Goal: Information Seeking & Learning: Learn about a topic

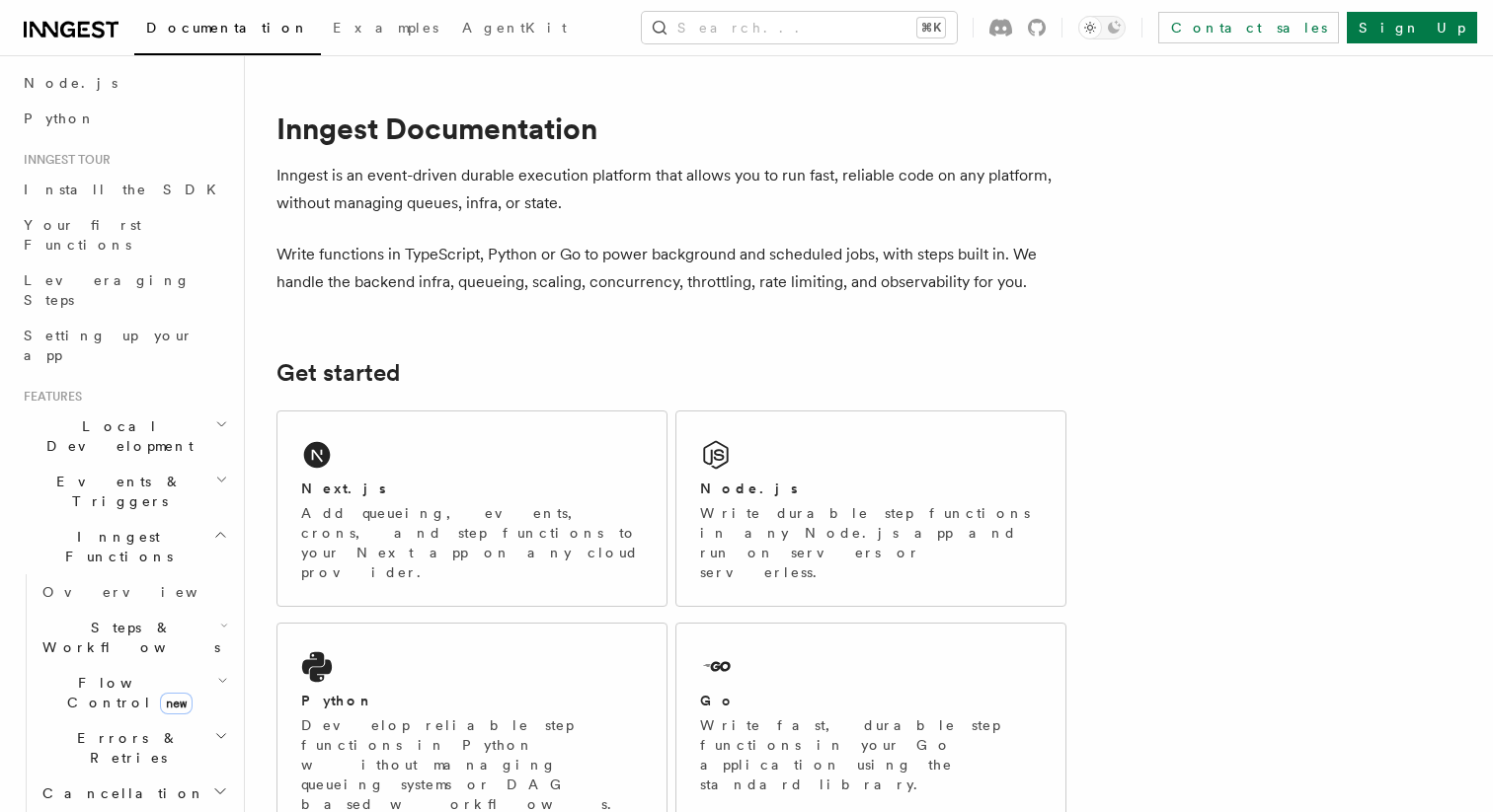
scroll to position [127, 0]
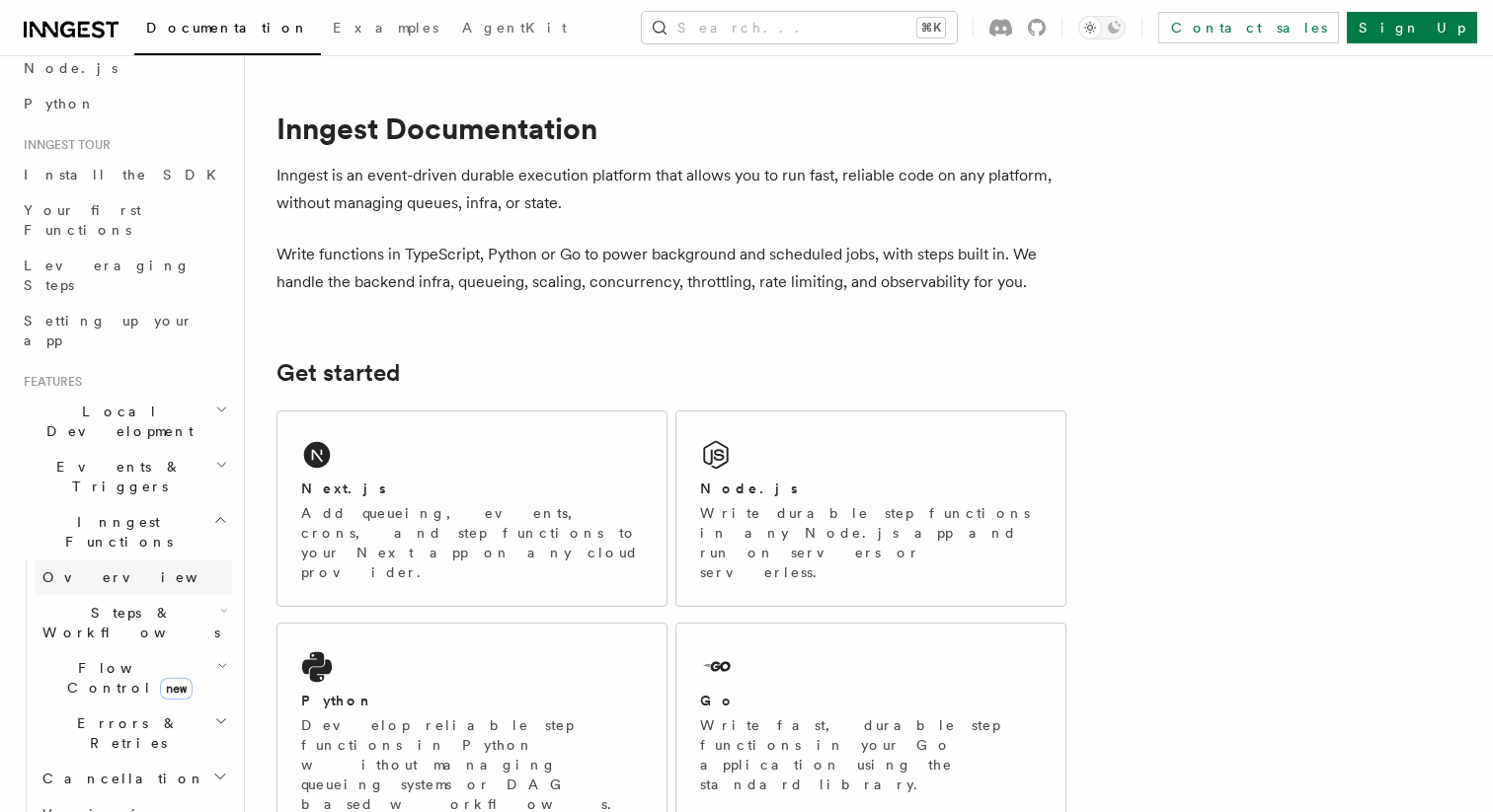
click at [61, 569] on span "Overview" at bounding box center [144, 577] width 203 height 16
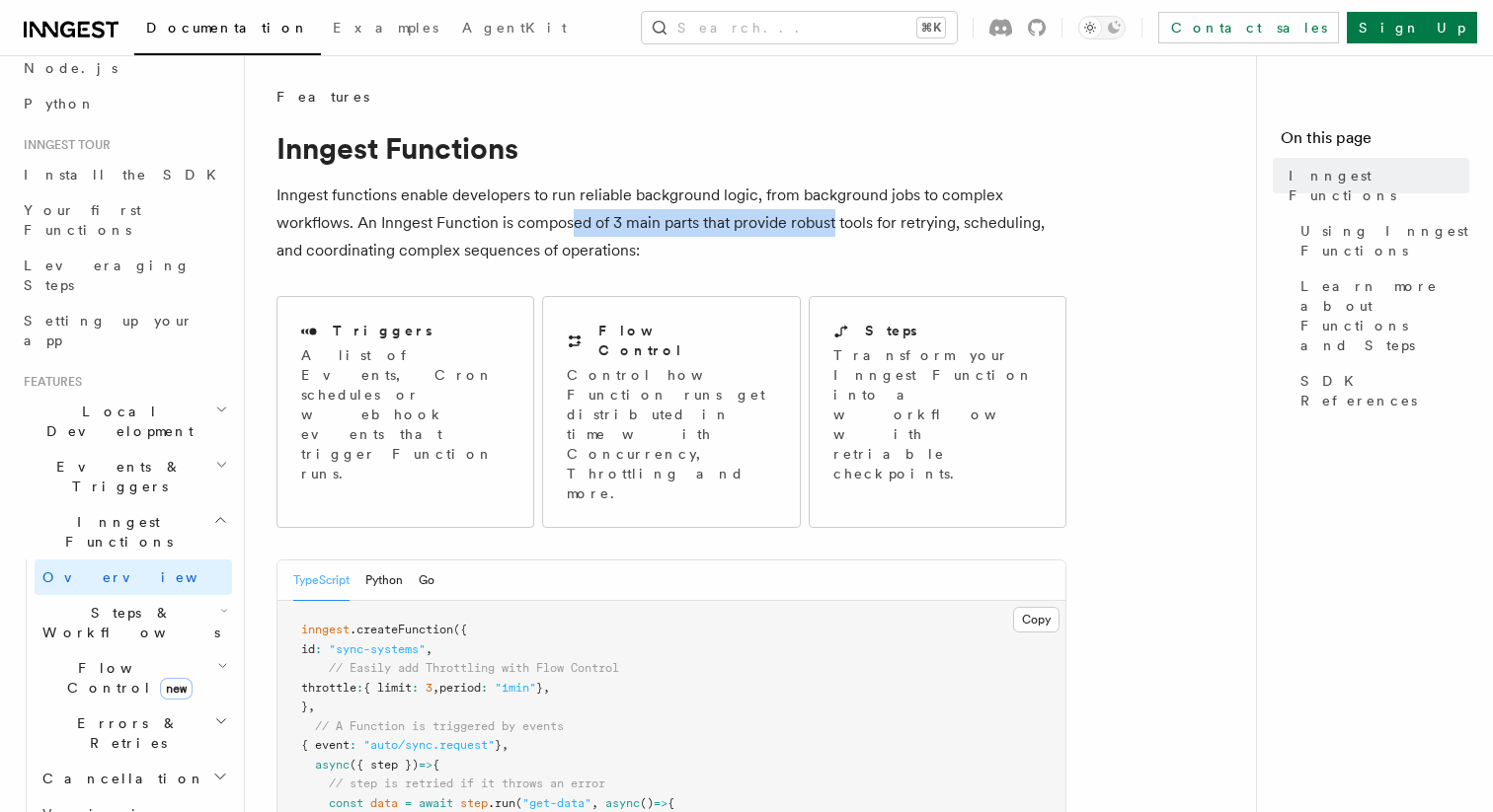
drag, startPoint x: 576, startPoint y: 219, endPoint x: 834, endPoint y: 228, distance: 258.2
click at [834, 228] on p "Inngest functions enable developers to run reliable background logic, from back…" at bounding box center [672, 223] width 790 height 83
click at [734, 247] on p "Inngest functions enable developers to run reliable background logic, from back…" at bounding box center [672, 223] width 790 height 83
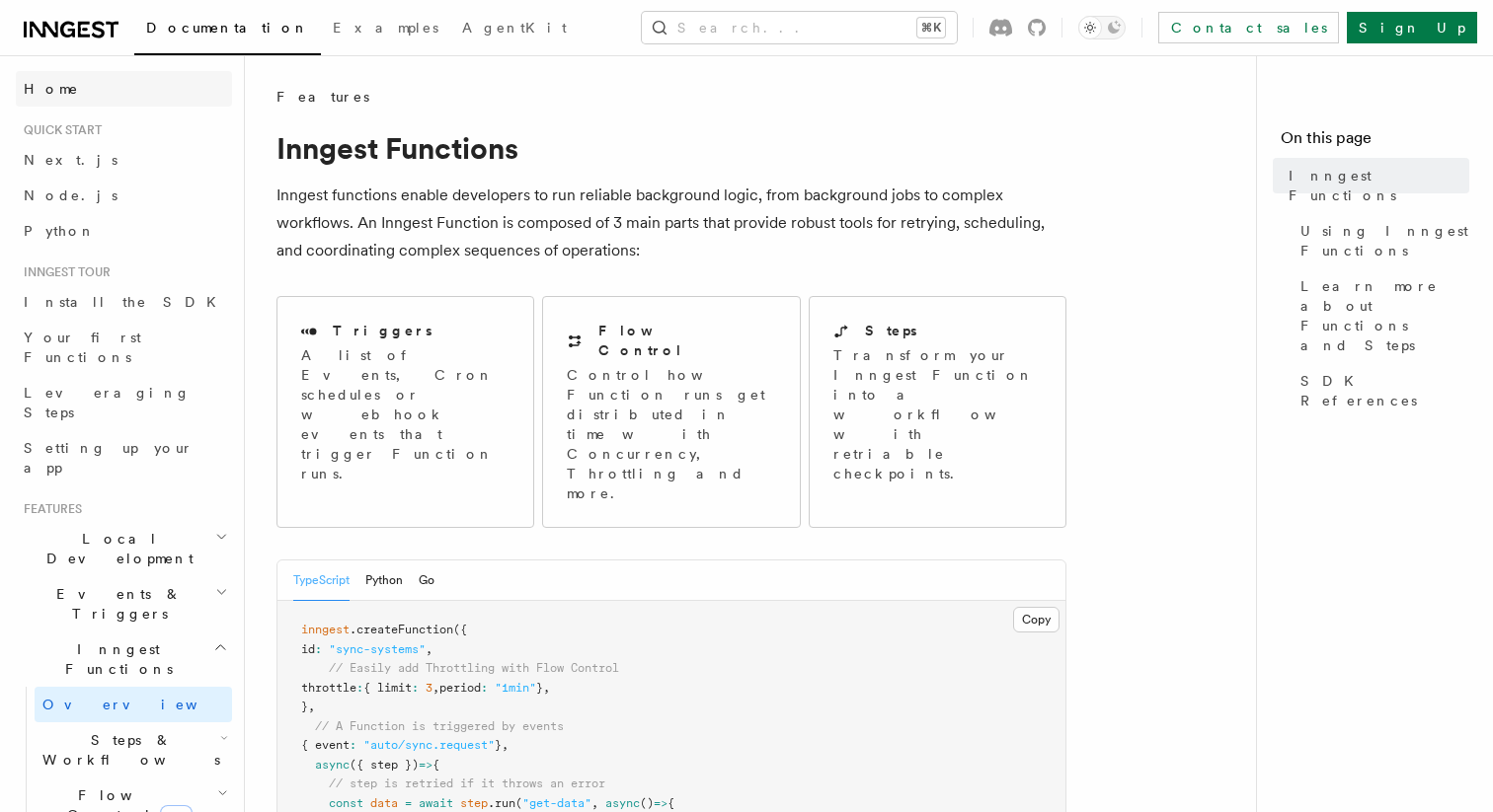
click at [54, 86] on span "Home" at bounding box center [52, 89] width 56 height 20
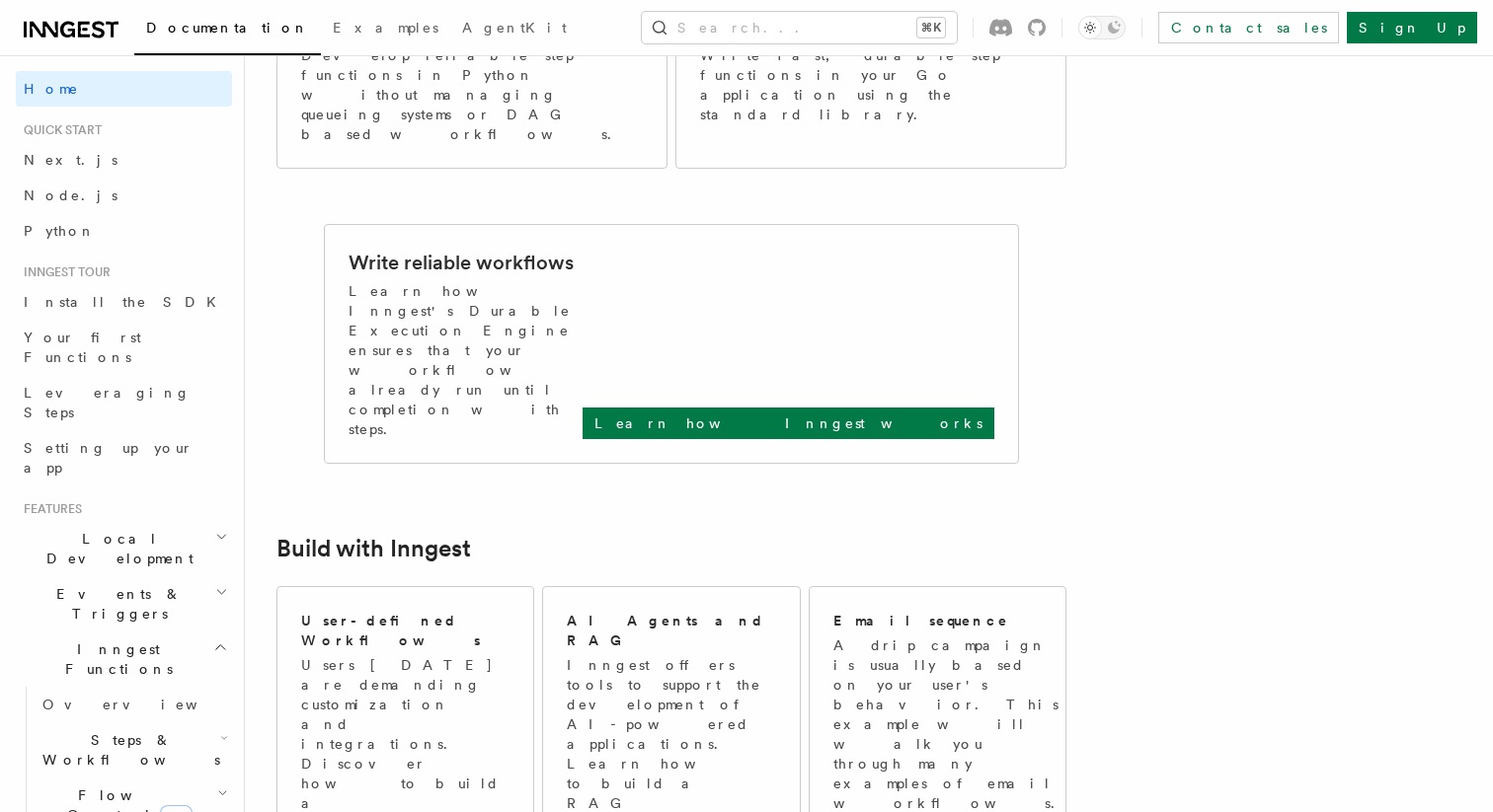
scroll to position [665, 0]
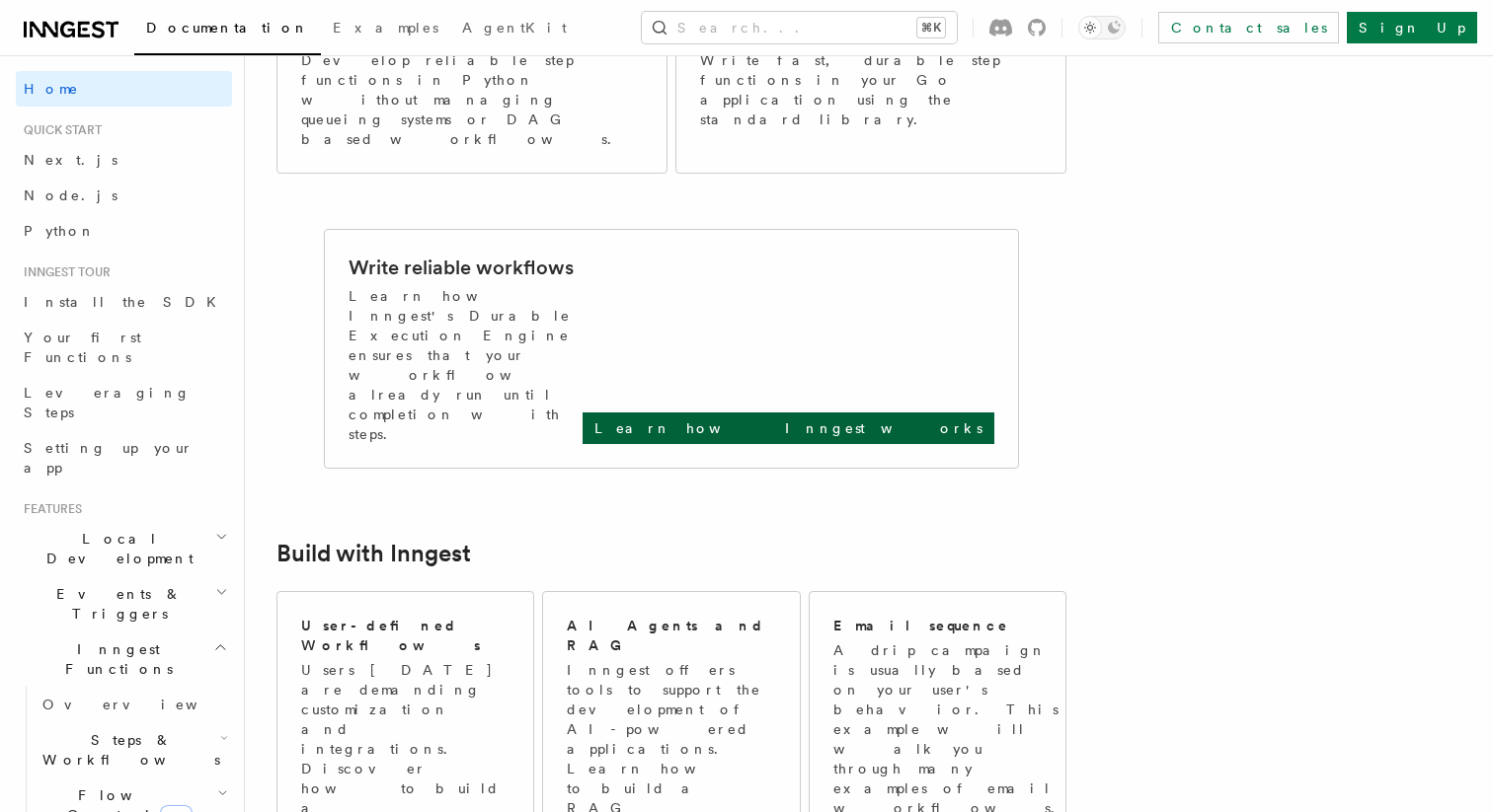
click at [912, 418] on p "Learn how Inngest works" at bounding box center [788, 428] width 388 height 20
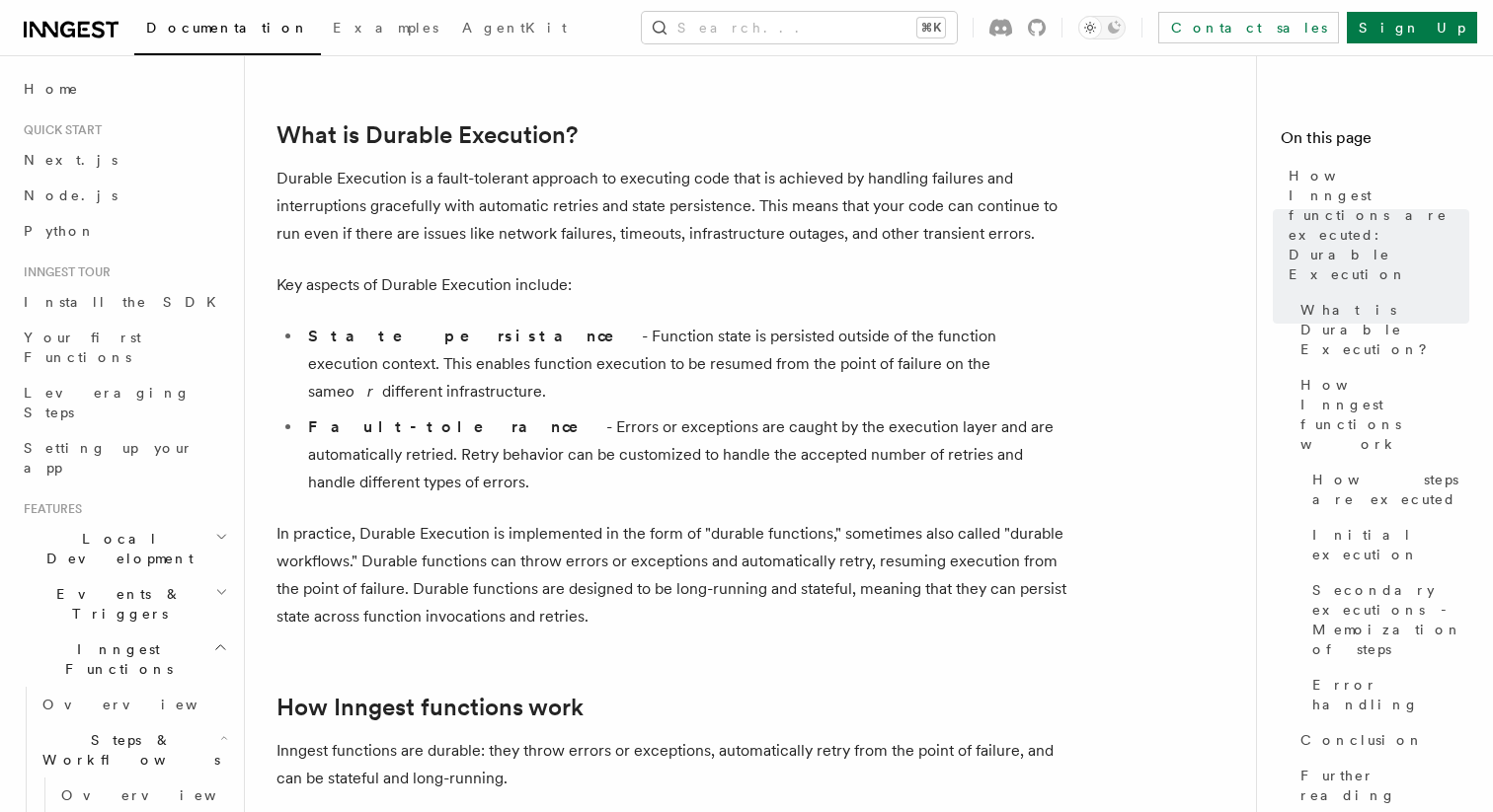
scroll to position [256, 0]
click at [54, 33] on icon at bounding box center [44, 30] width 29 height 16
